Goal: Task Accomplishment & Management: Manage account settings

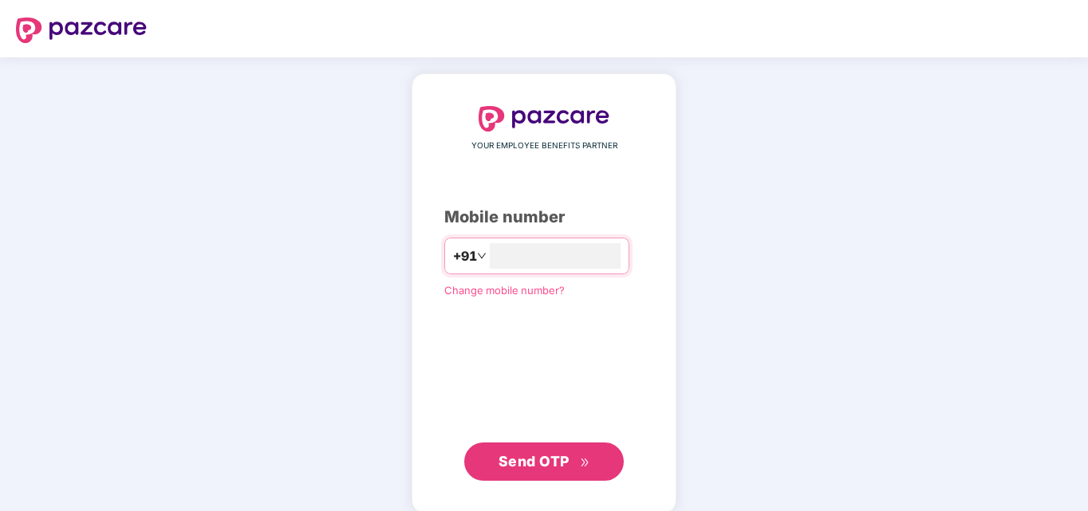
type input "**********"
click at [570, 453] on span "Send OTP" at bounding box center [545, 462] width 92 height 22
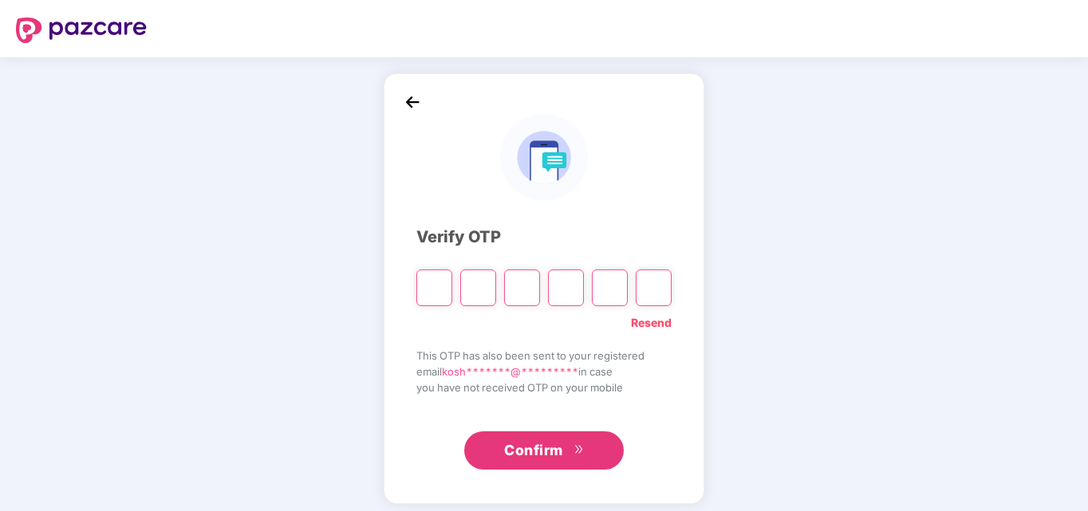
type input "*"
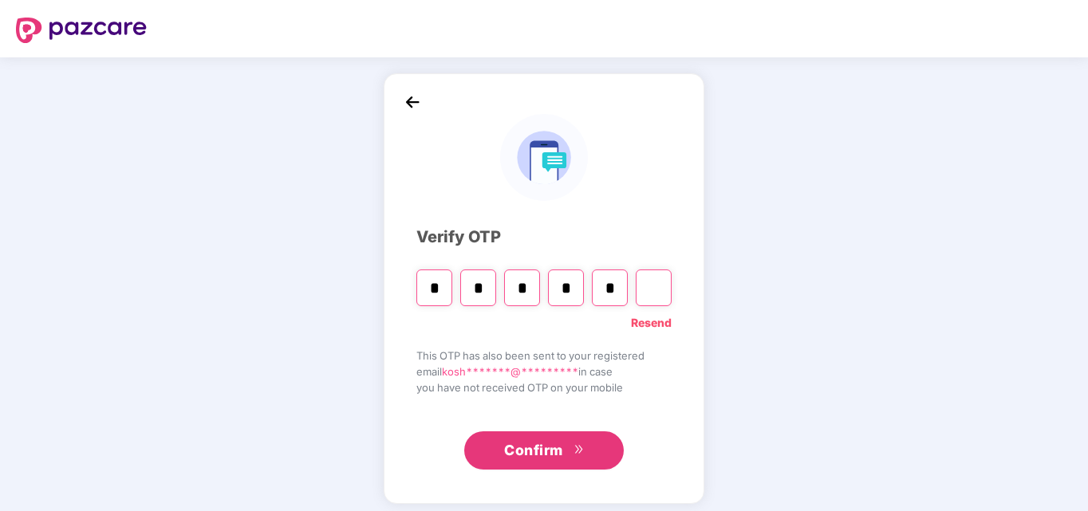
type input "*"
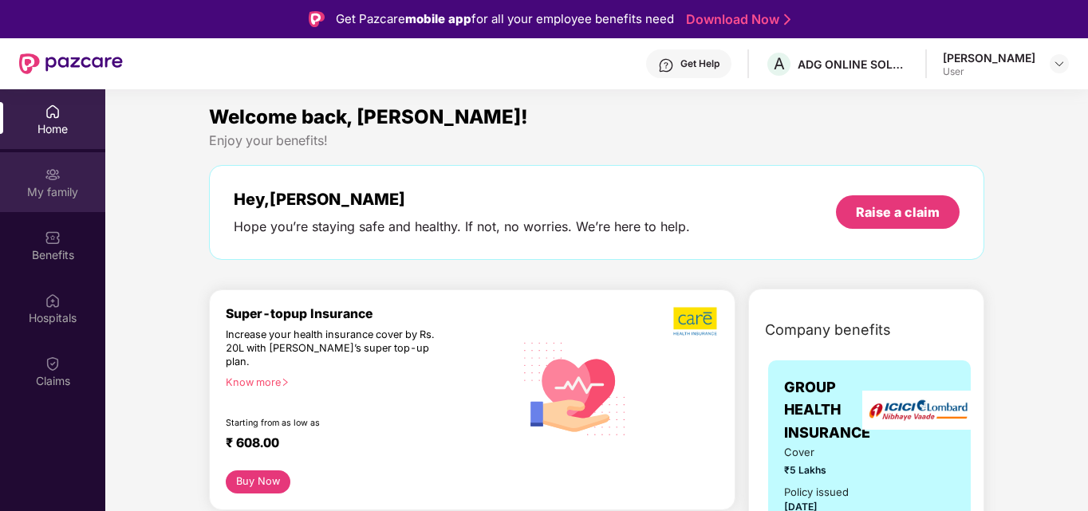
click at [60, 172] on img at bounding box center [53, 175] width 16 height 16
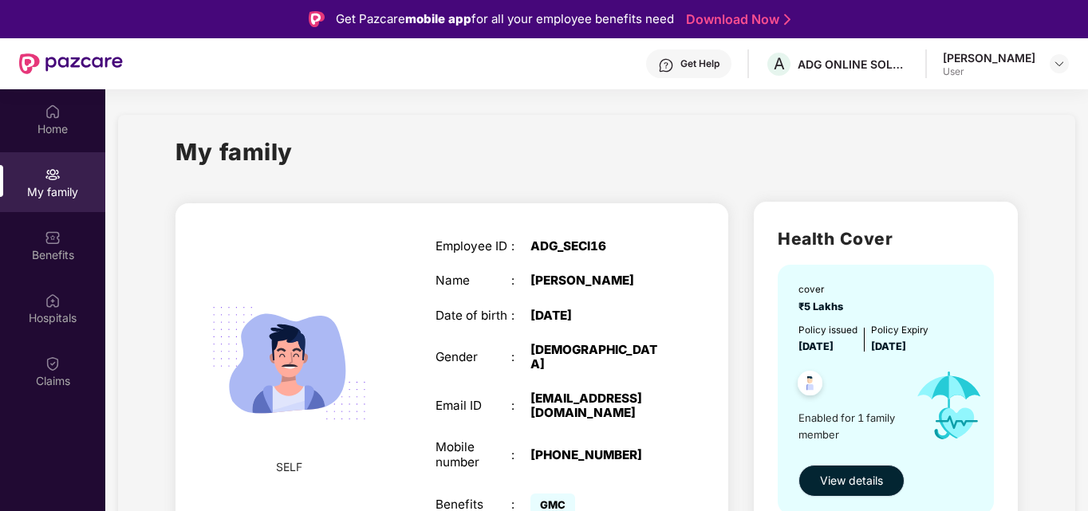
click at [850, 473] on span "View details" at bounding box center [851, 481] width 63 height 18
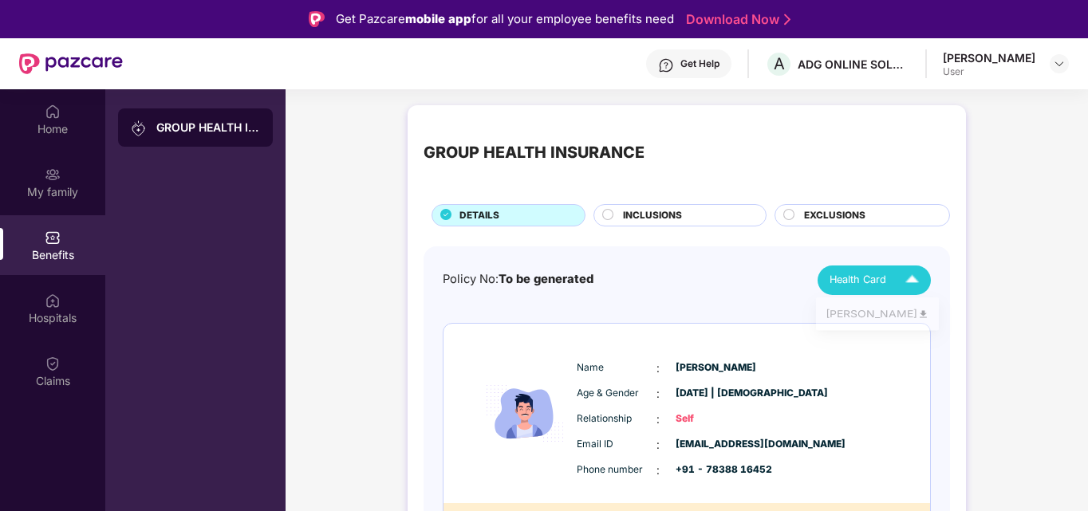
click at [848, 280] on span "Health Card" at bounding box center [858, 280] width 57 height 16
click at [847, 314] on div "[PERSON_NAME]" at bounding box center [878, 317] width 104 height 18
click at [1042, 63] on div "Rohan User" at bounding box center [1006, 64] width 126 height 28
click at [1055, 62] on img at bounding box center [1059, 63] width 13 height 13
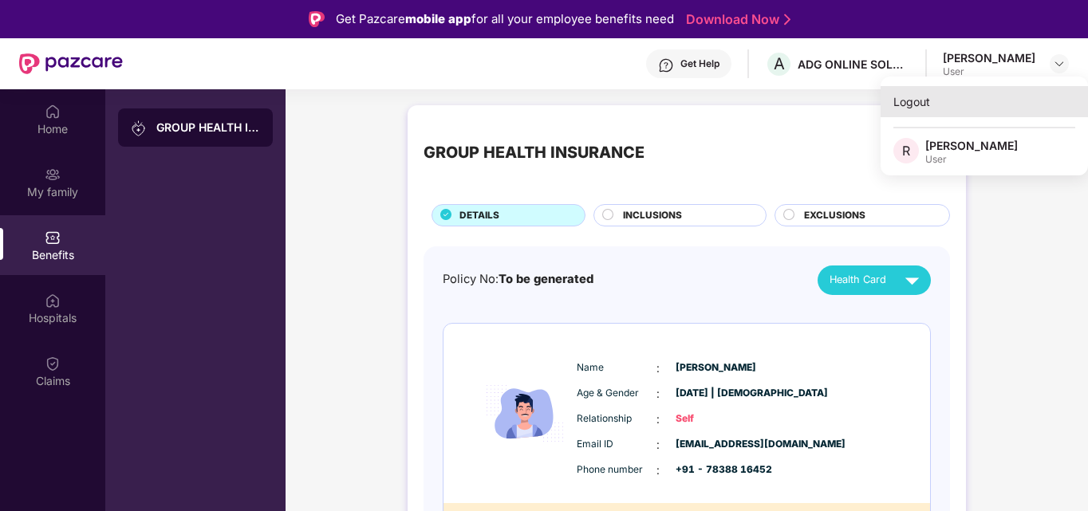
click at [968, 107] on div "Logout" at bounding box center [984, 101] width 207 height 31
